Goal: Navigation & Orientation: Find specific page/section

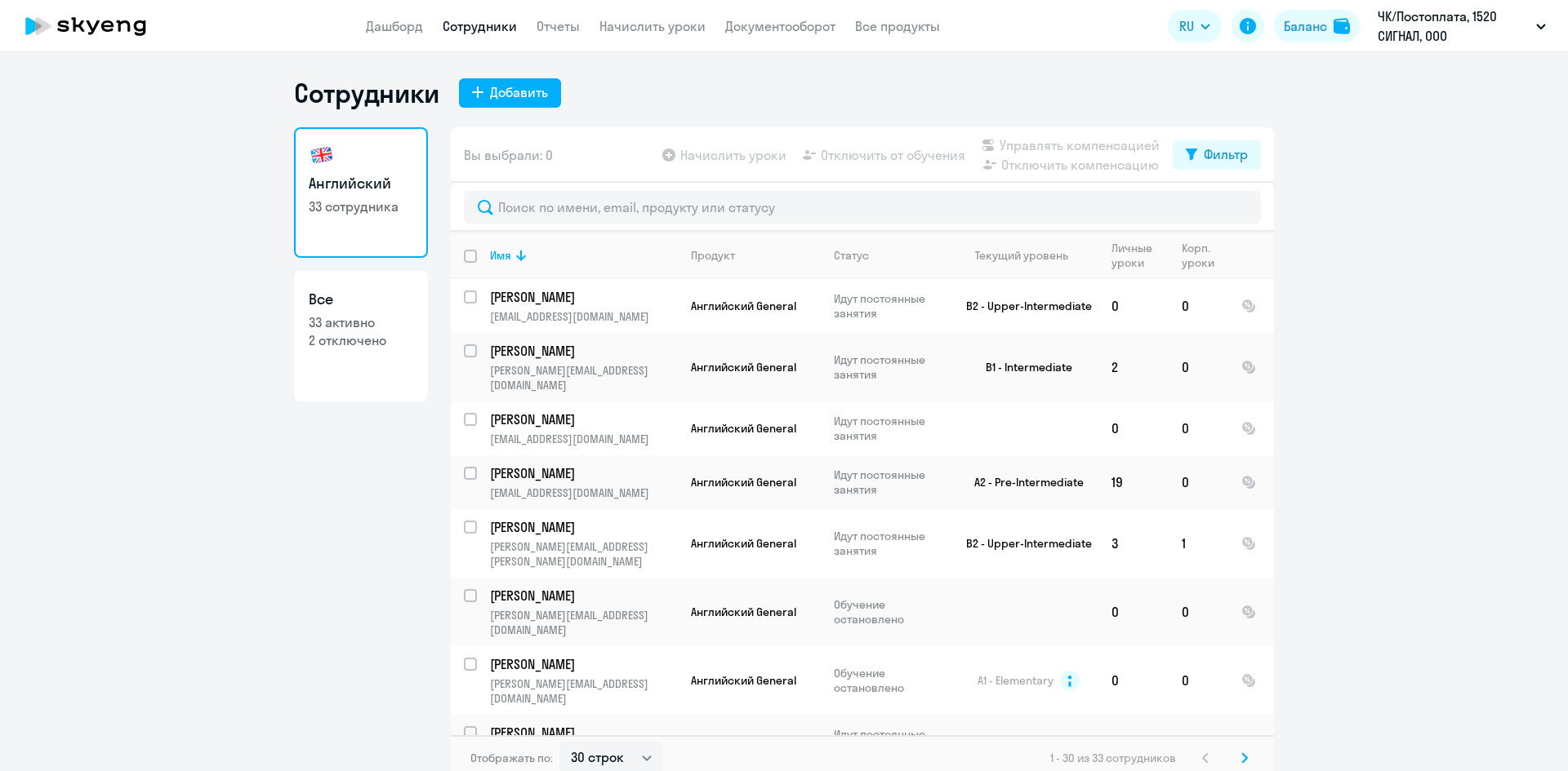
select select "30"
click at [405, 28] on link "Дашборд" at bounding box center [394, 25] width 57 height 16
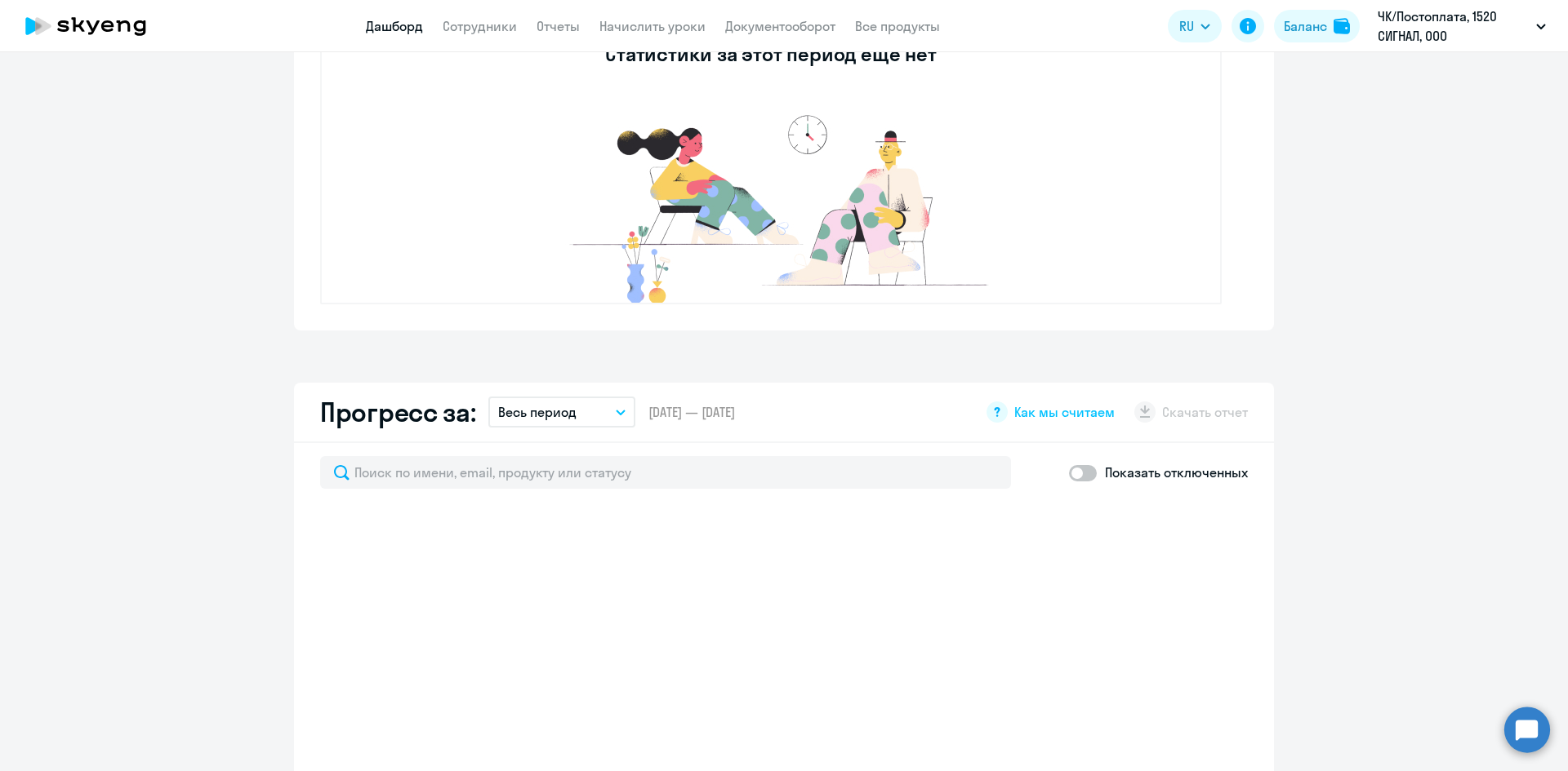
scroll to position [653, 0]
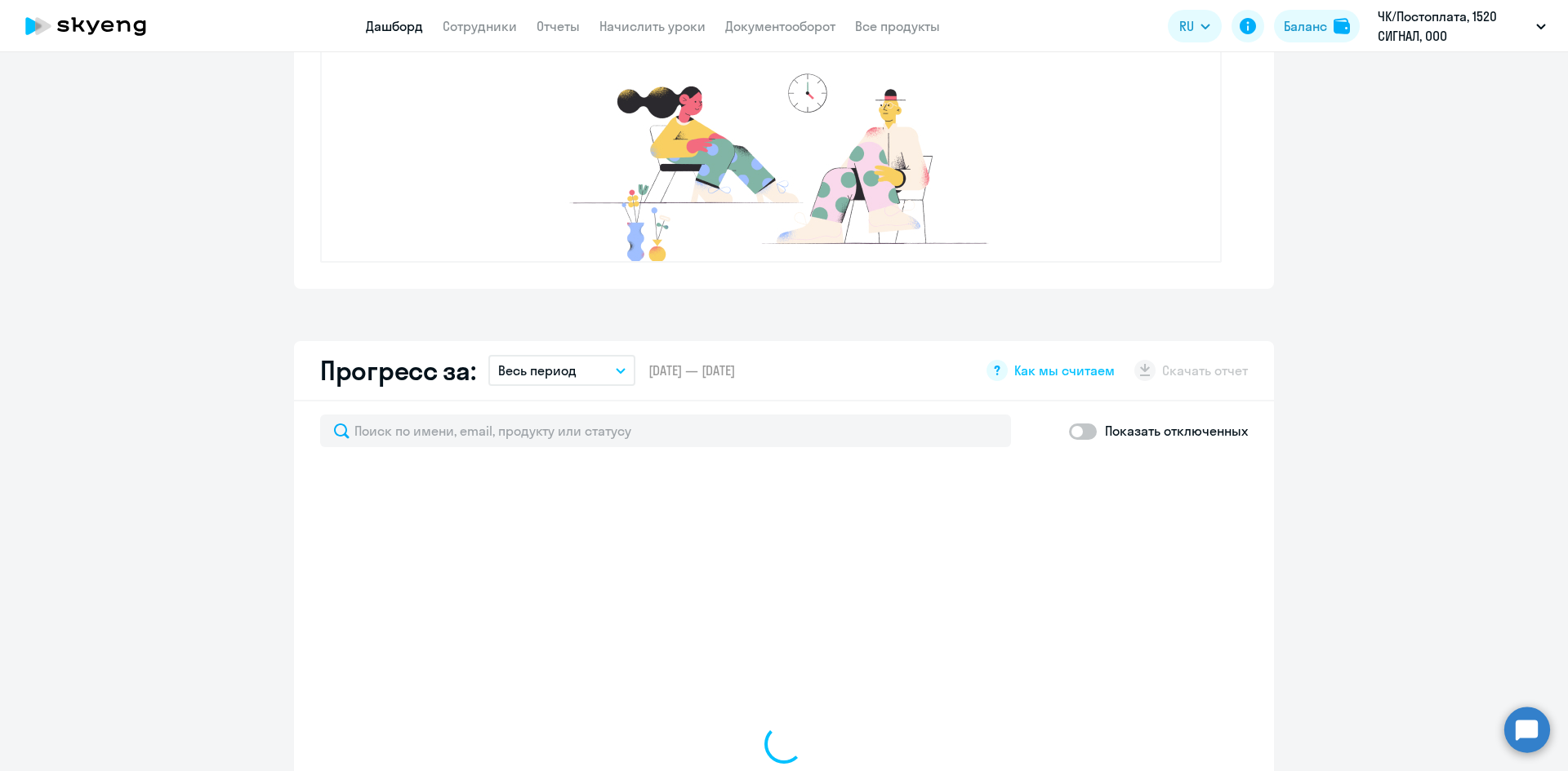
select select "30"
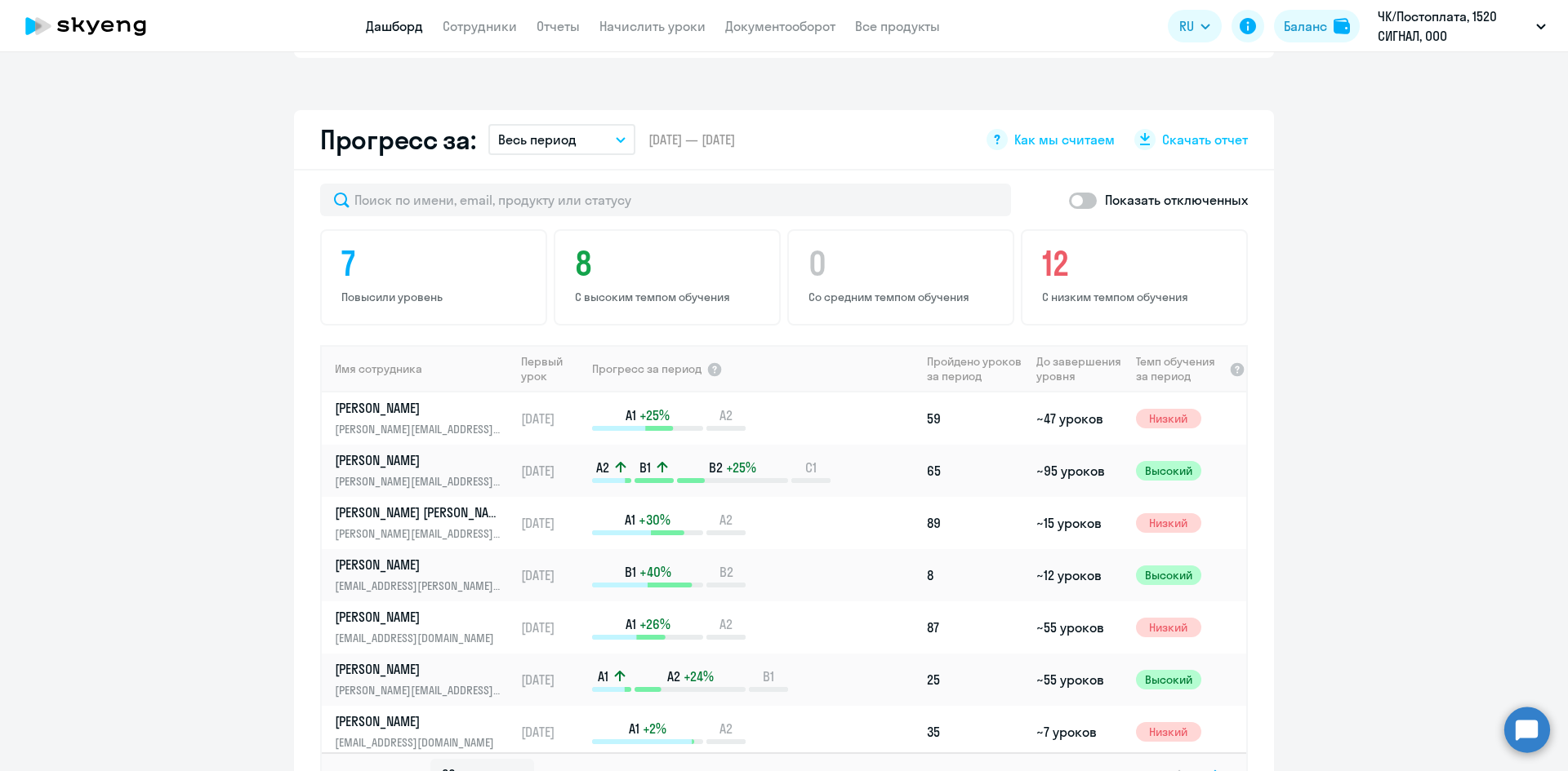
scroll to position [734, 0]
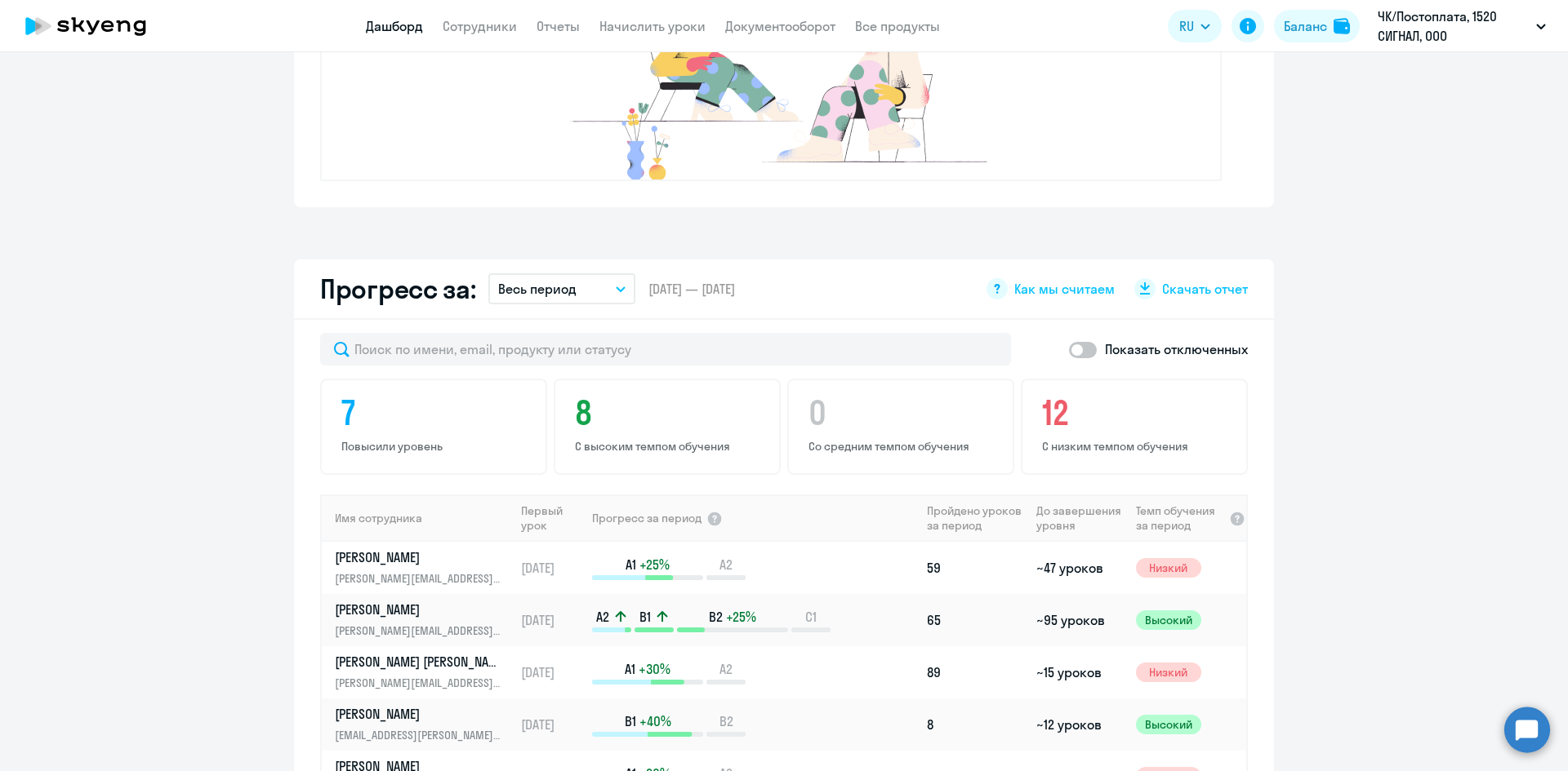
click at [616, 291] on icon "button" at bounding box center [620, 290] width 8 height 4
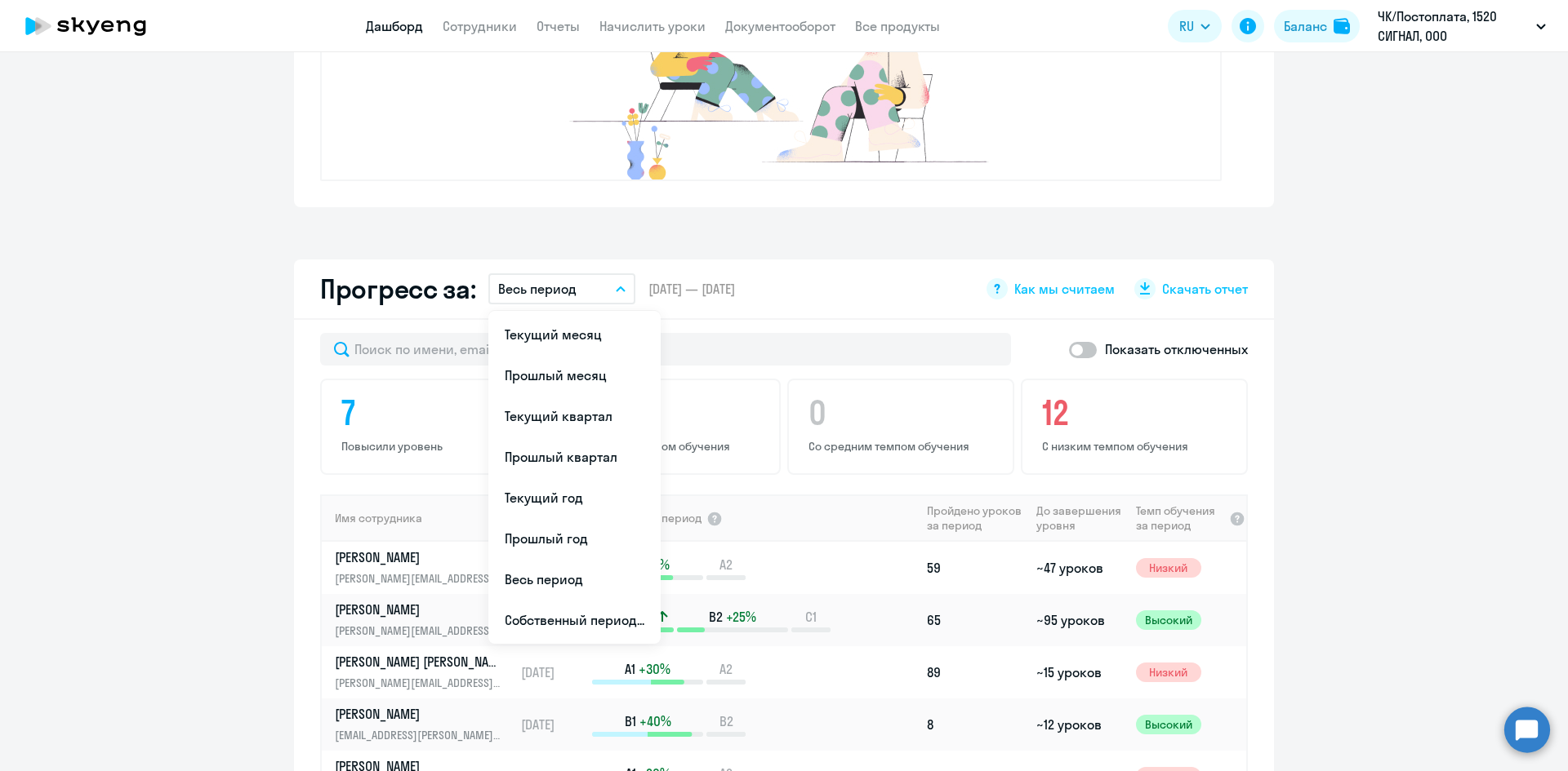
click at [133, 232] on div "Важные контакты Экспресс-чат поддержки Сопровождение компании + документооборот…" at bounding box center [784, 412] width 1568 height 719
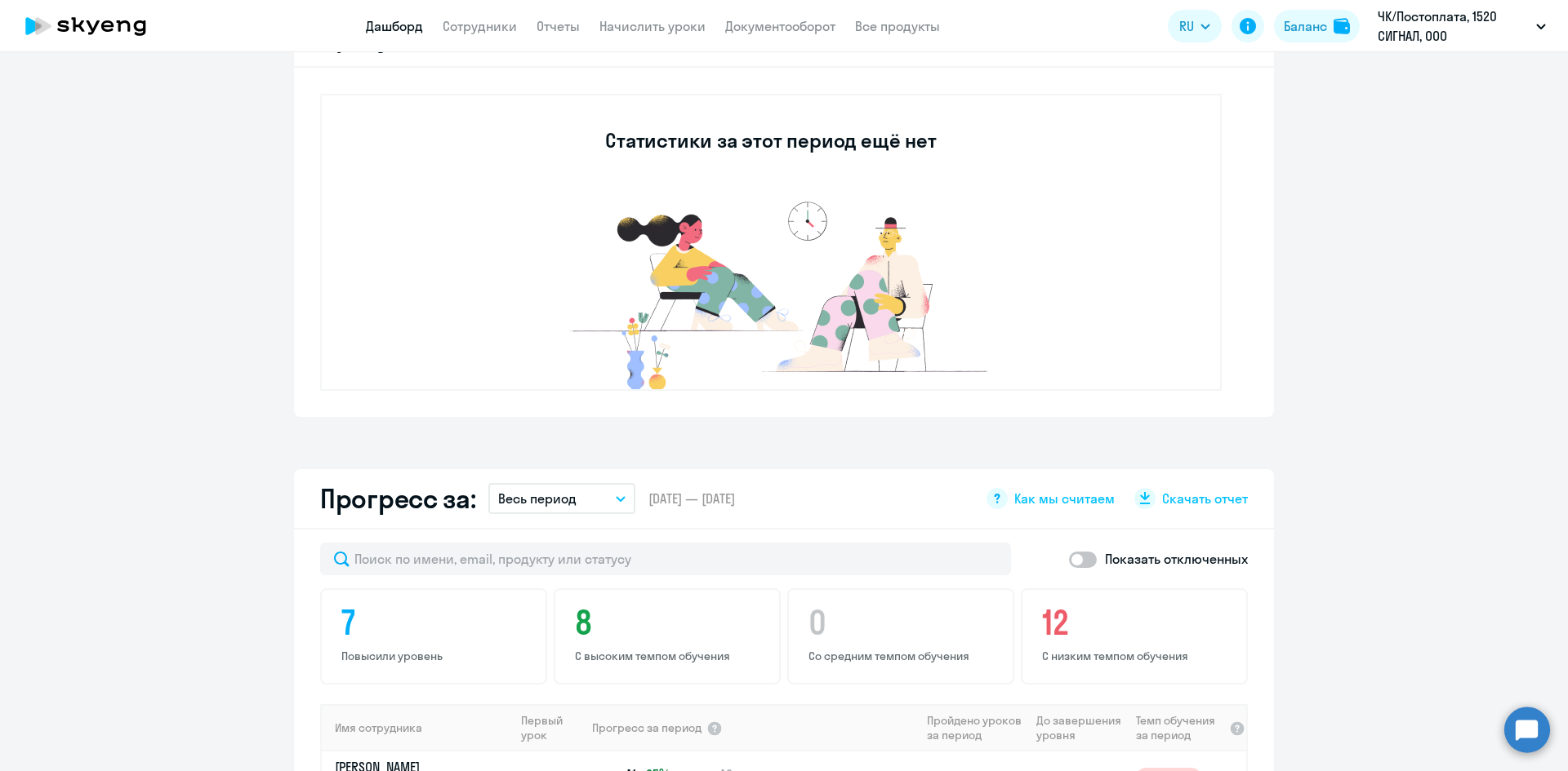
scroll to position [326, 0]
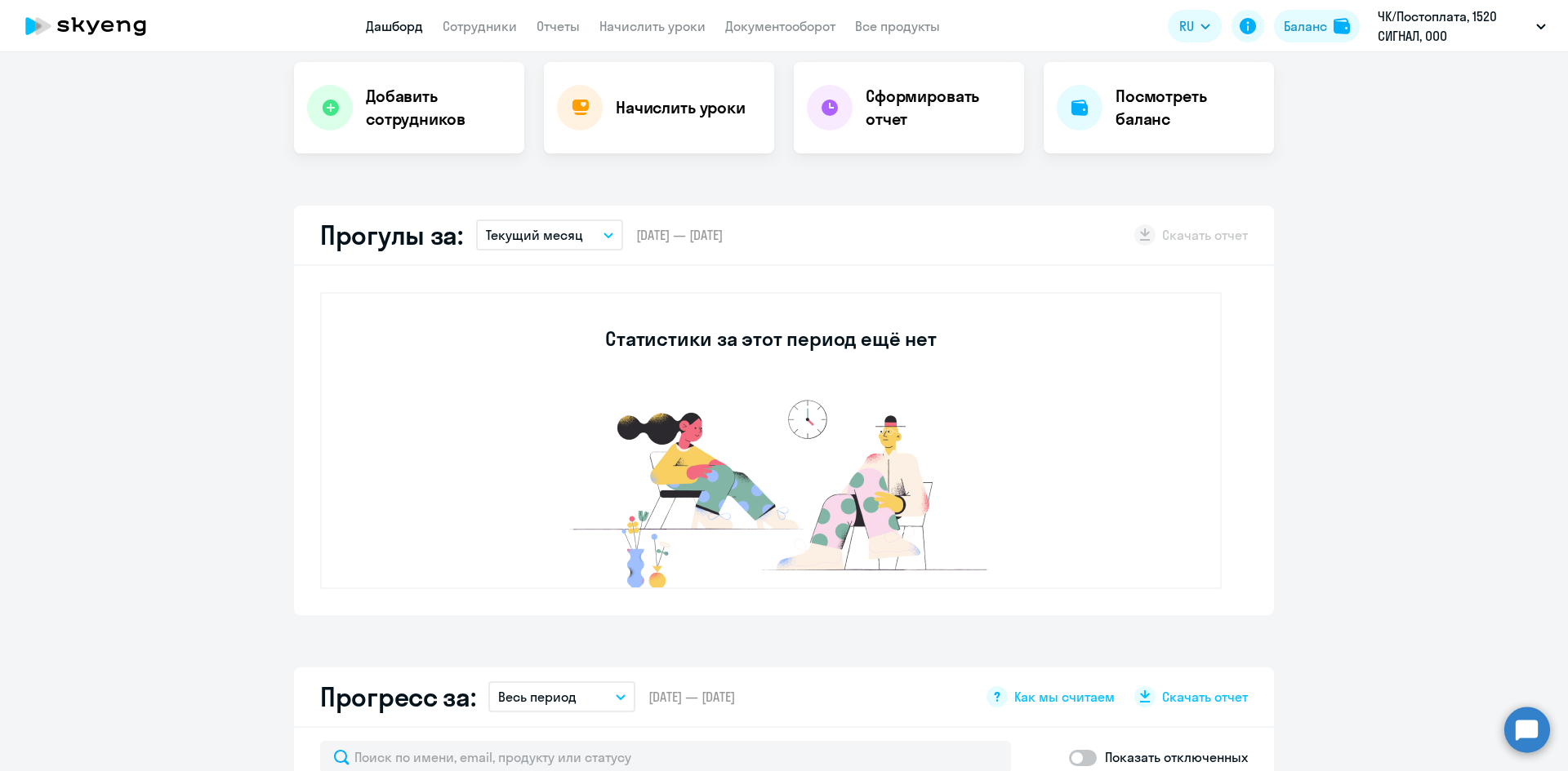
click at [592, 240] on button "Текущий месяц" at bounding box center [549, 234] width 147 height 31
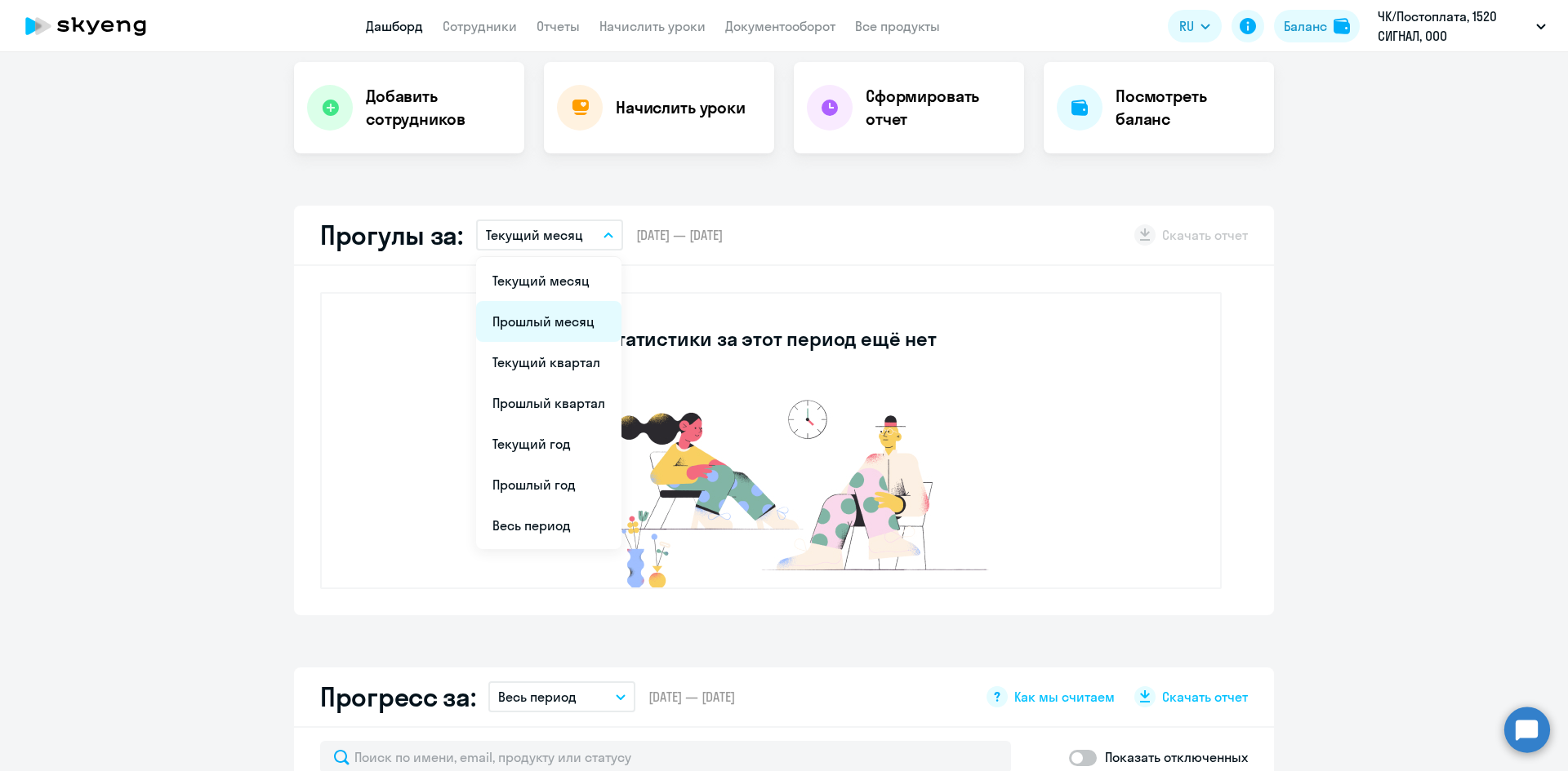
click at [566, 325] on li "Прошлый месяц" at bounding box center [548, 321] width 146 height 40
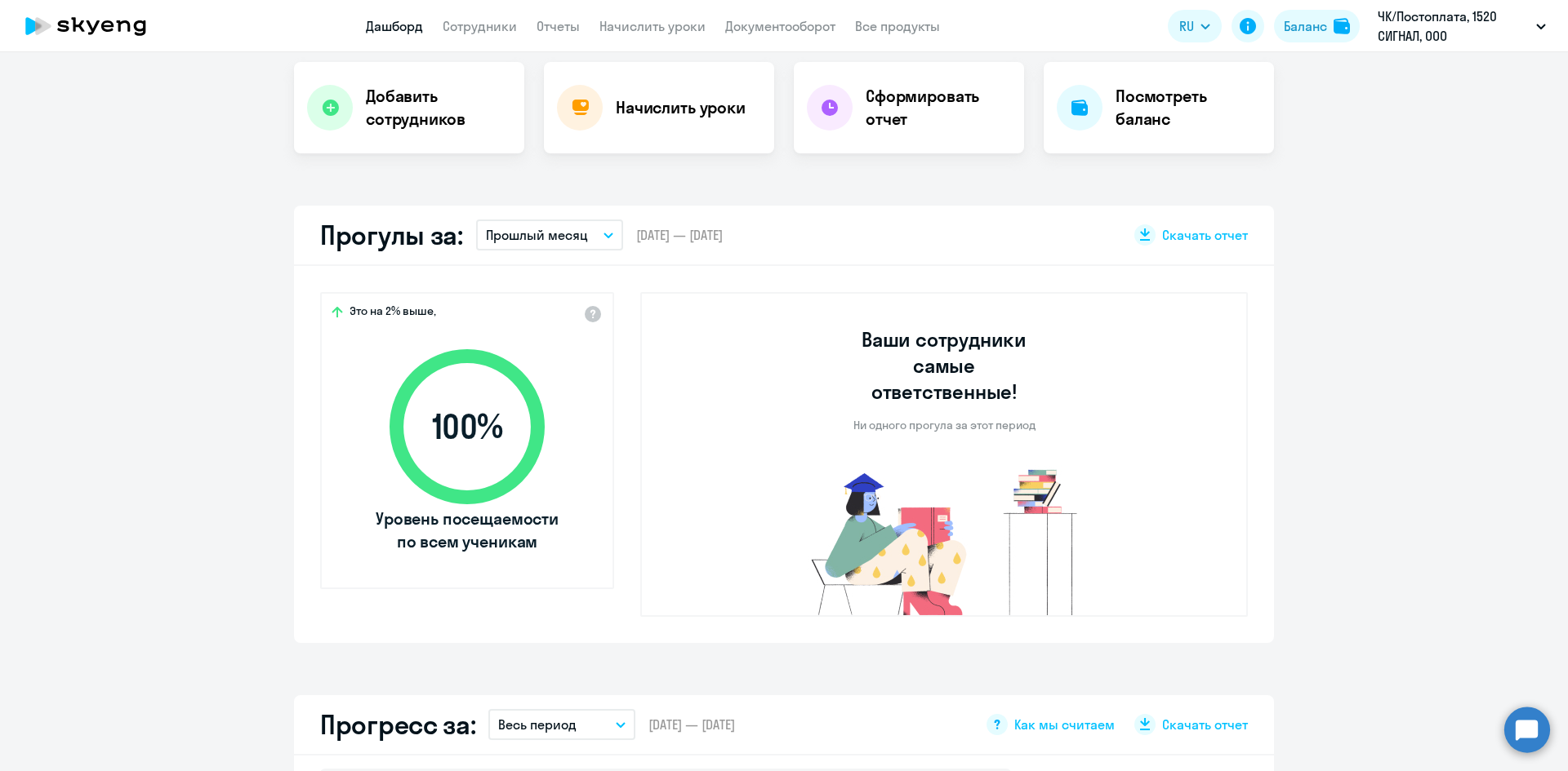
click at [578, 224] on button "Прошлый месяц" at bounding box center [549, 234] width 147 height 31
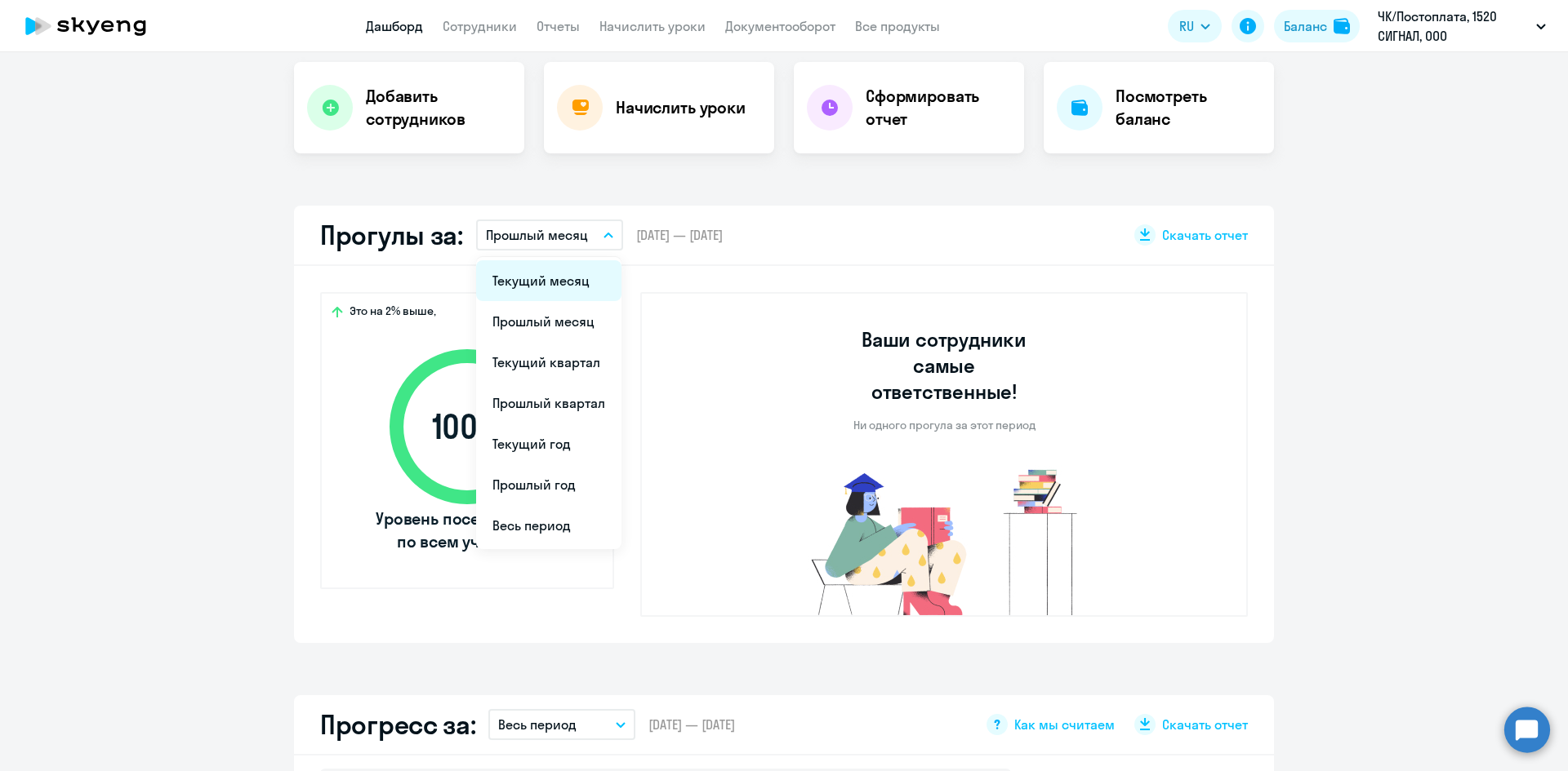
click at [548, 276] on li "Текущий месяц" at bounding box center [548, 280] width 146 height 40
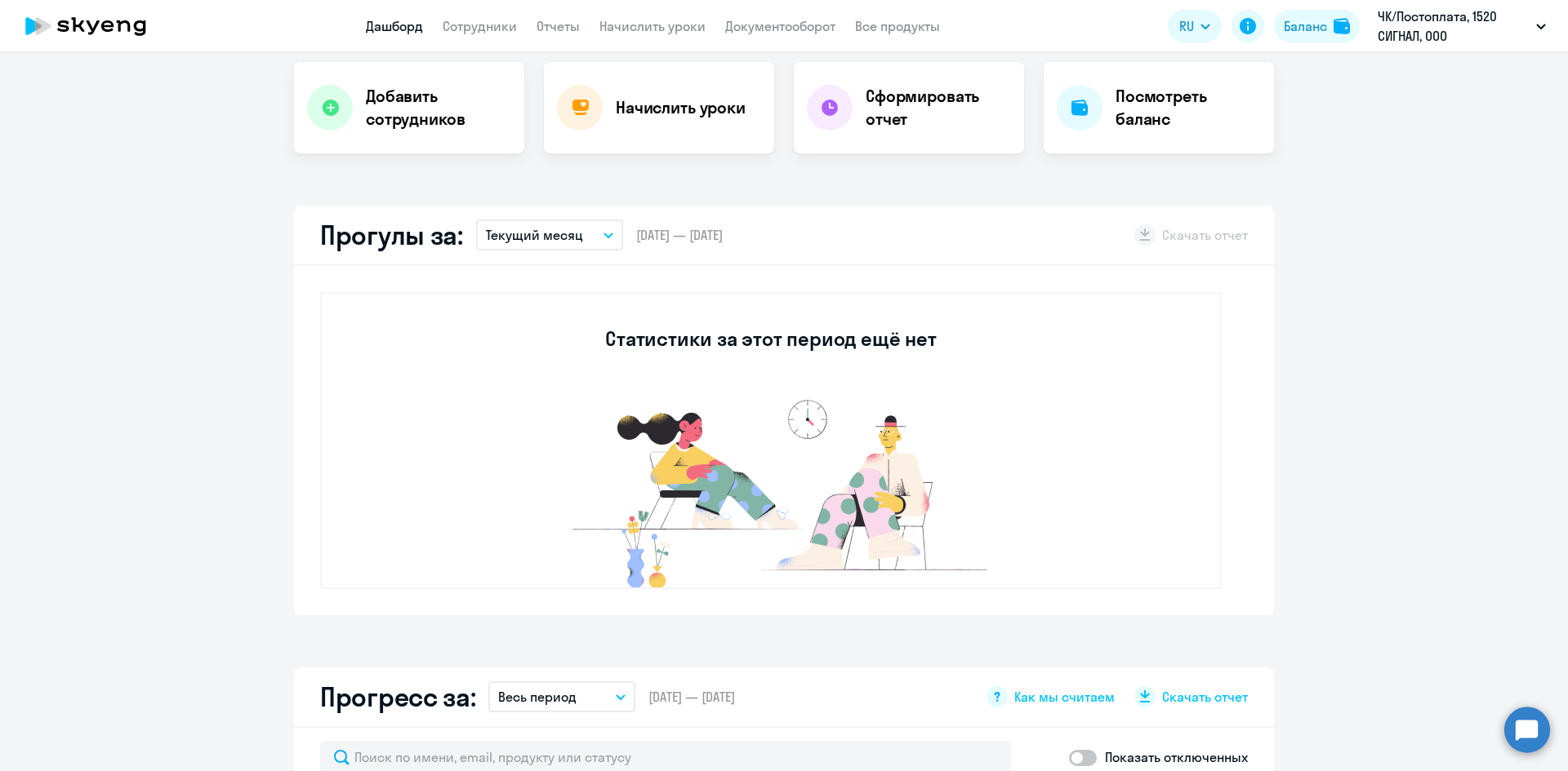
scroll to position [0, 0]
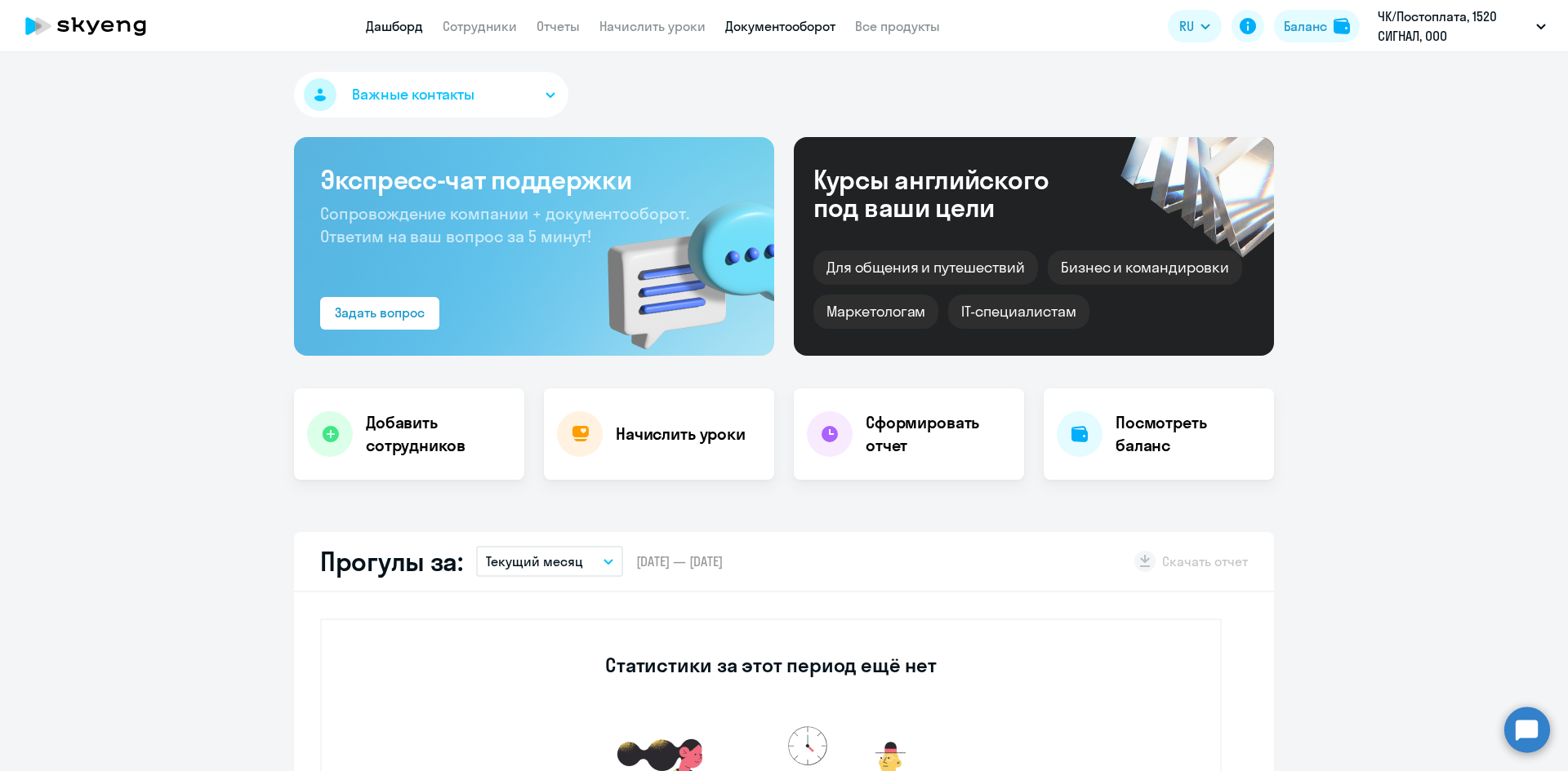
click at [790, 27] on link "Документооборот" at bounding box center [780, 25] width 110 height 16
